Goal: Browse casually: Explore the website without a specific task or goal

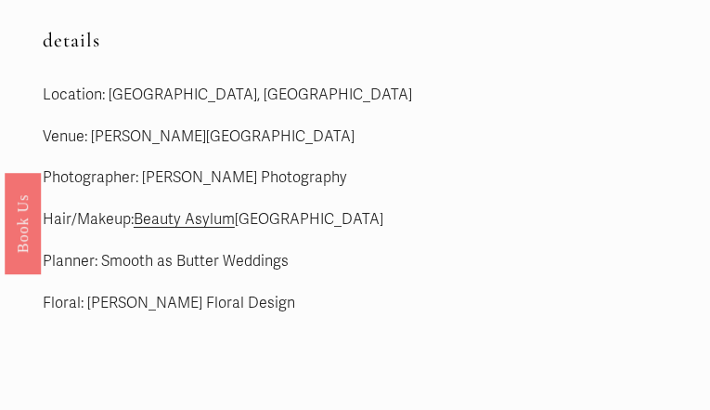
scroll to position [3236, 0]
